Goal: Transaction & Acquisition: Purchase product/service

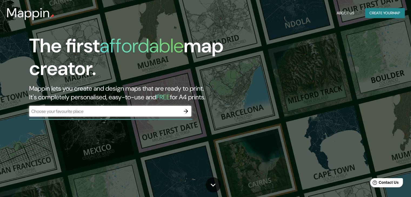
click at [130, 108] on div "​" at bounding box center [110, 111] width 162 height 11
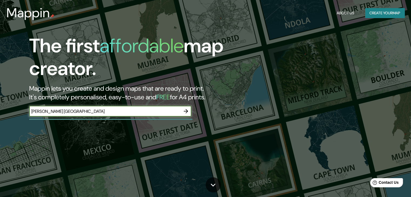
type input "[PERSON_NAME] [GEOGRAPHIC_DATA]"
click at [185, 112] on icon "button" at bounding box center [186, 111] width 6 height 6
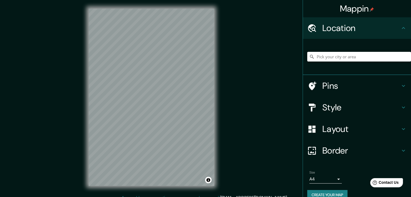
click at [337, 57] on input "Pick your city or area" at bounding box center [359, 57] width 104 height 10
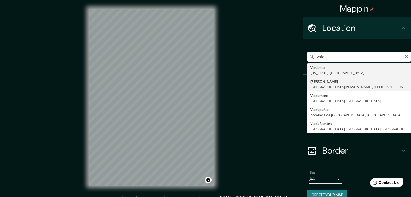
type input "[PERSON_NAME], [GEOGRAPHIC_DATA][PERSON_NAME], [GEOGRAPHIC_DATA]"
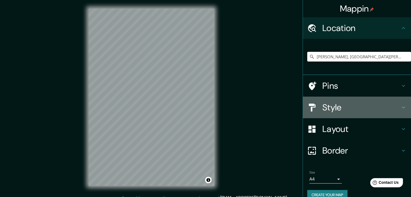
click at [355, 111] on h4 "Style" at bounding box center [362, 107] width 78 height 11
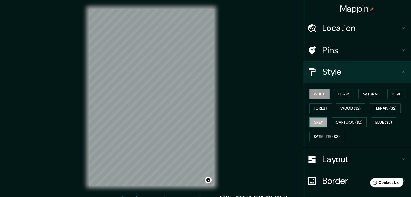
click at [319, 123] on button "Grey" at bounding box center [319, 123] width 18 height 10
click at [345, 126] on button "Cartoon ($2)" at bounding box center [349, 123] width 35 height 10
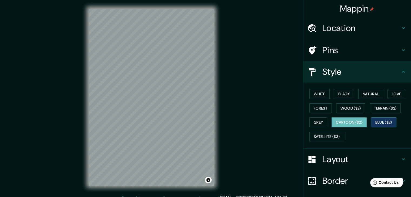
click at [384, 123] on button "Blue ($2)" at bounding box center [383, 123] width 25 height 10
click at [319, 137] on button "Satellite ($3)" at bounding box center [327, 137] width 35 height 10
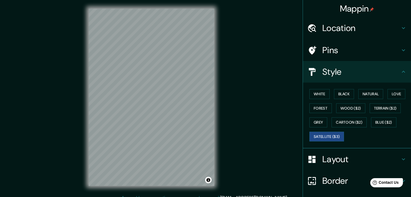
click at [57, 53] on div "Mappin Location [GEOGRAPHIC_DATA], [GEOGRAPHIC_DATA][PERSON_NAME], [GEOGRAPHIC_…" at bounding box center [205, 102] width 411 height 204
drag, startPoint x: 130, startPoint y: 104, endPoint x: 138, endPoint y: 105, distance: 8.7
click at [138, 105] on div at bounding box center [138, 103] width 4 height 4
click at [138, 102] on div at bounding box center [138, 103] width 4 height 4
click at [376, 124] on button "Blue ($2)" at bounding box center [383, 123] width 25 height 10
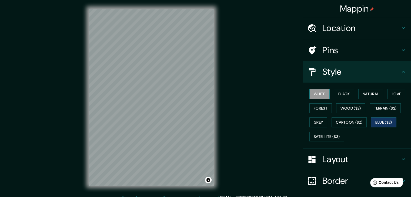
click at [313, 93] on button "White" at bounding box center [320, 94] width 20 height 10
click at [321, 116] on div "White Black Natural Love Forest Wood ($2) Terrain ($2) Grey Cartoon ($2) Blue (…" at bounding box center [359, 115] width 104 height 57
click at [318, 123] on button "Grey" at bounding box center [319, 123] width 18 height 10
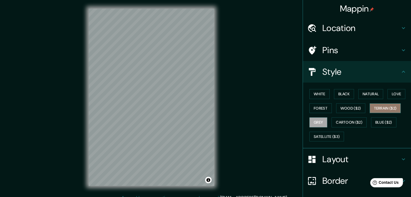
click at [384, 107] on button "Terrain ($2)" at bounding box center [385, 109] width 31 height 10
click at [379, 121] on button "Blue ($2)" at bounding box center [383, 123] width 25 height 10
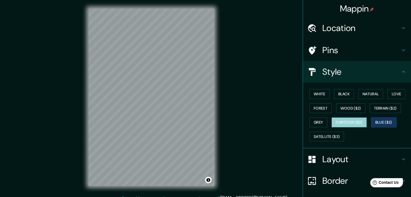
click at [354, 121] on button "Cartoon ($2)" at bounding box center [349, 123] width 35 height 10
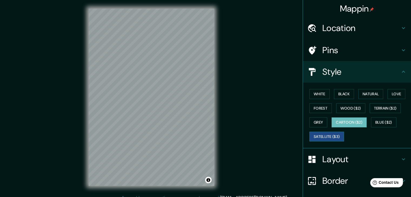
click at [331, 134] on button "Satellite ($3)" at bounding box center [327, 137] width 35 height 10
click at [236, 45] on div "Mappin Location [GEOGRAPHIC_DATA], [GEOGRAPHIC_DATA][PERSON_NAME], [GEOGRAPHIC_…" at bounding box center [205, 102] width 411 height 204
click at [325, 93] on button "White" at bounding box center [320, 94] width 20 height 10
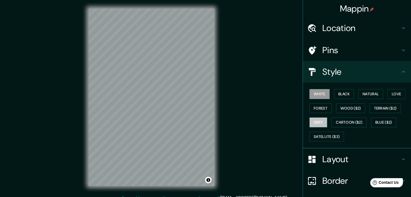
click at [319, 122] on button "Grey" at bounding box center [319, 123] width 18 height 10
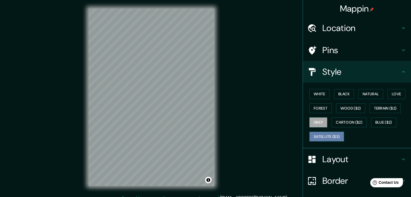
click at [325, 134] on button "Satellite ($3)" at bounding box center [327, 137] width 35 height 10
click at [220, 74] on div "© Mapbox © OpenStreetMap Improve this map © Maxar" at bounding box center [151, 97] width 143 height 195
click at [91, 197] on html "Mappin Location [GEOGRAPHIC_DATA], [GEOGRAPHIC_DATA][PERSON_NAME], [GEOGRAPHIC_…" at bounding box center [205, 98] width 411 height 197
click at [44, 197] on html "Mappin Location [GEOGRAPHIC_DATA], [GEOGRAPHIC_DATA][PERSON_NAME], [GEOGRAPHIC_…" at bounding box center [205, 98] width 411 height 197
click at [48, 95] on div "Mappin Location [GEOGRAPHIC_DATA], [GEOGRAPHIC_DATA][PERSON_NAME], [GEOGRAPHIC_…" at bounding box center [205, 102] width 411 height 204
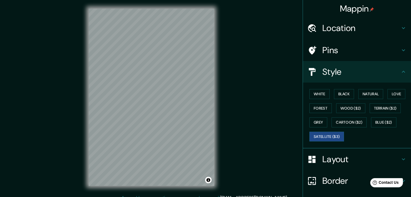
click at [266, 152] on div "Mappin Location [GEOGRAPHIC_DATA], [GEOGRAPHIC_DATA][PERSON_NAME], [GEOGRAPHIC_…" at bounding box center [205, 102] width 411 height 204
